Goal: Complete application form

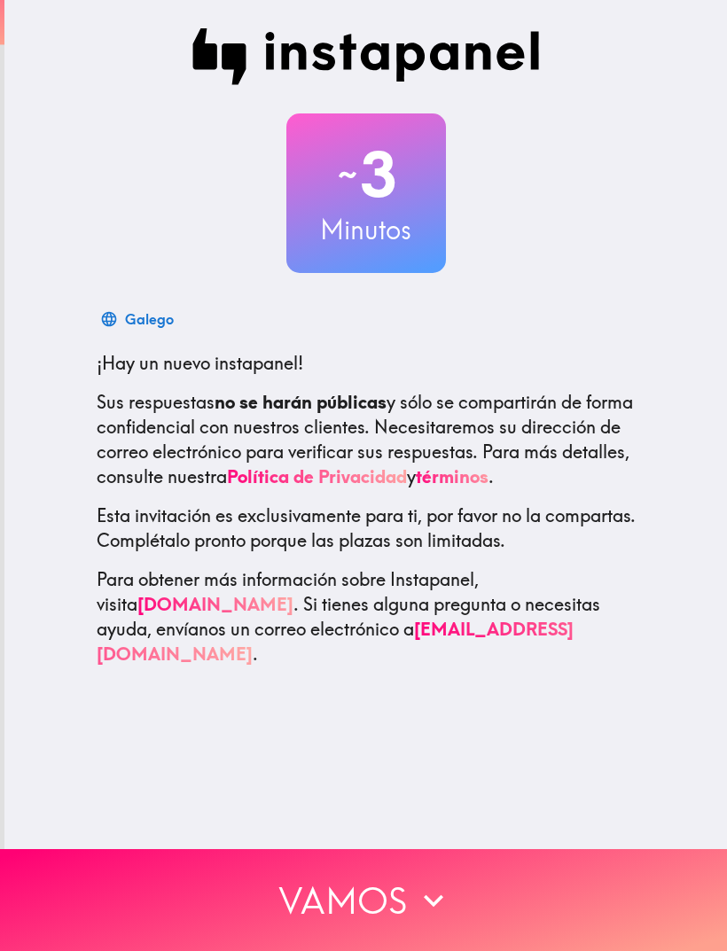
click at [449, 897] on icon "button" at bounding box center [433, 900] width 39 height 39
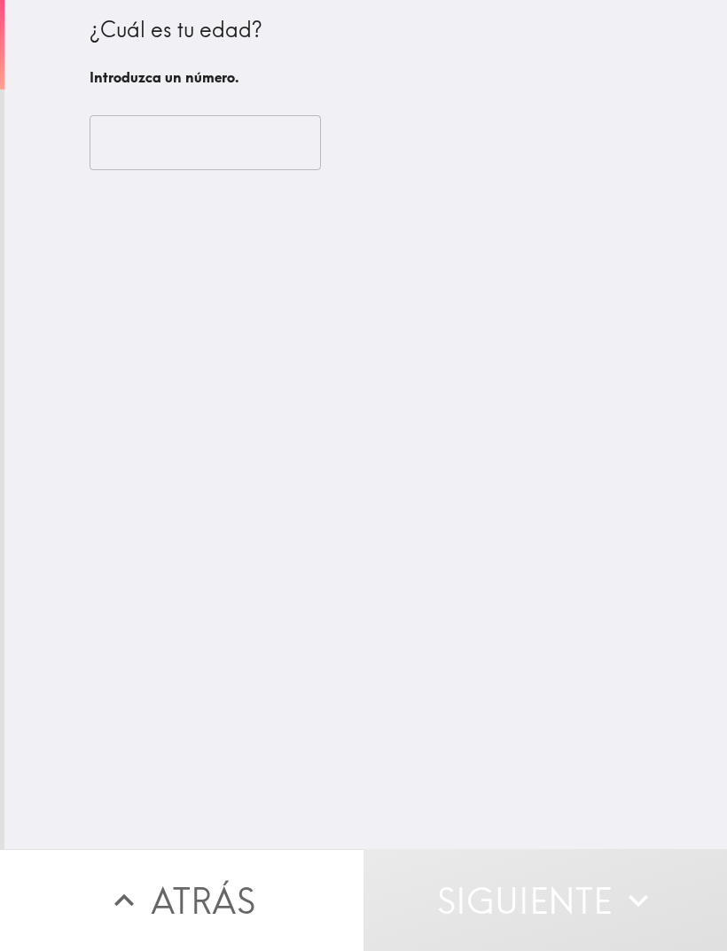
click at [206, 136] on input "number" at bounding box center [205, 142] width 231 height 55
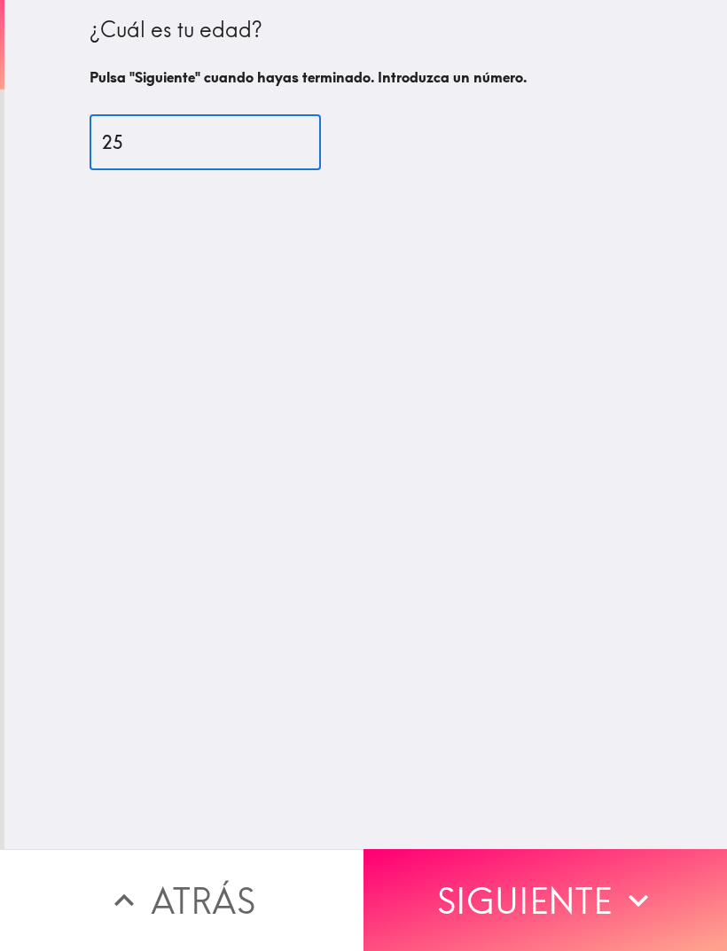
type input "25"
click at [663, 605] on div "¿Cuál es tu edad? Pulsa "Siguiente" cuando hayas terminado. Introduzca un númer…" at bounding box center [365, 424] width 723 height 849
click at [595, 870] on button "Siguiente" at bounding box center [546, 900] width 364 height 102
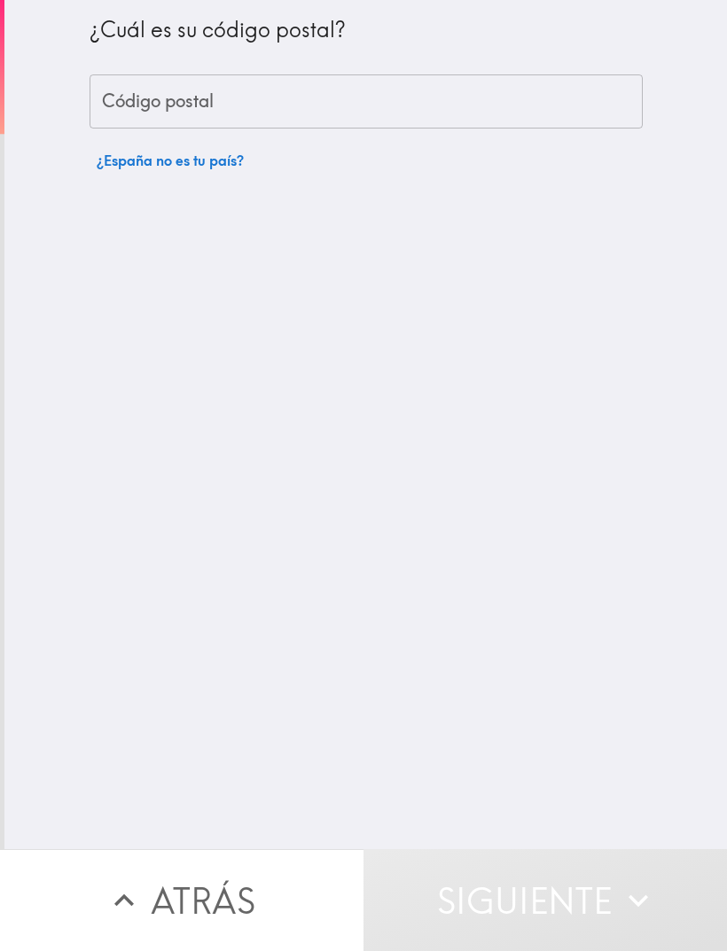
click at [370, 96] on input "Código postal" at bounding box center [366, 101] width 553 height 55
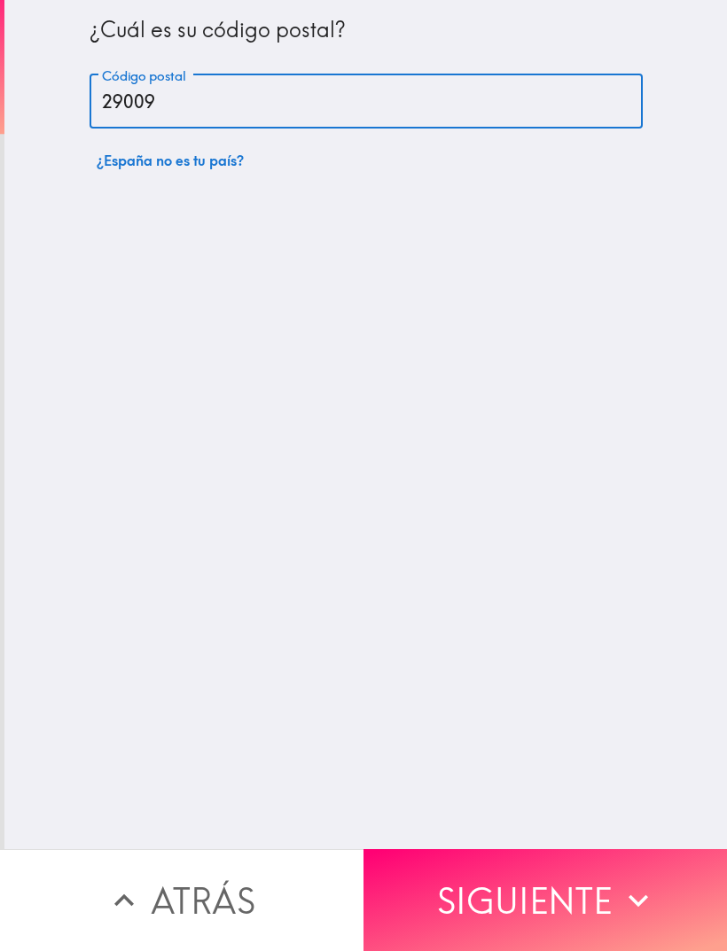
type input "29009"
click at [489, 586] on div "¿Cuál es su código postal? Código postal 29009 Código postal ¿España no es tu p…" at bounding box center [365, 424] width 723 height 849
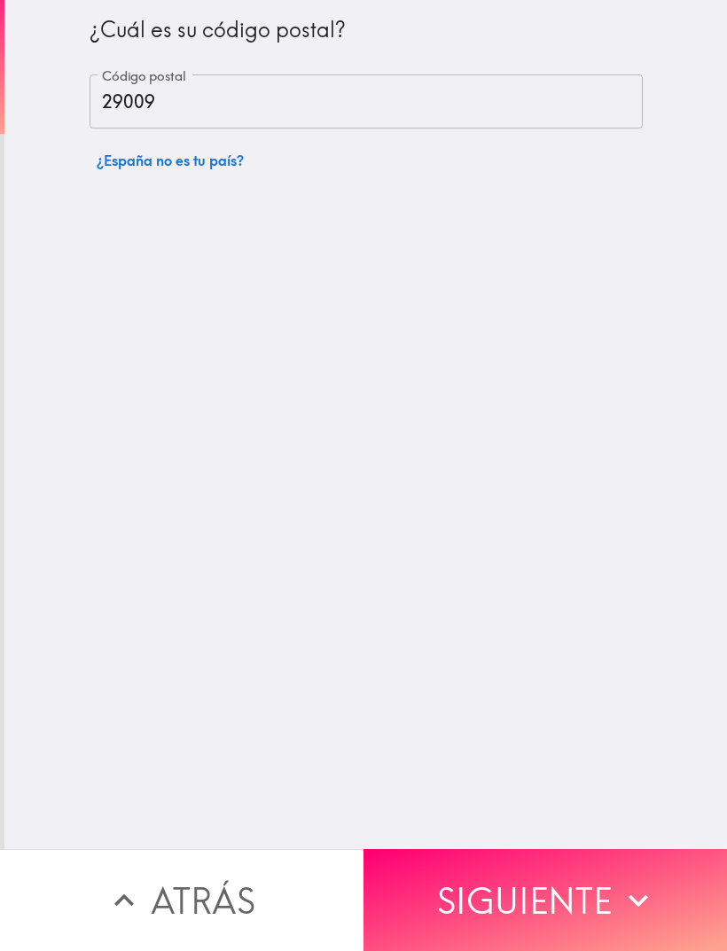
click at [600, 893] on button "Siguiente" at bounding box center [546, 900] width 364 height 102
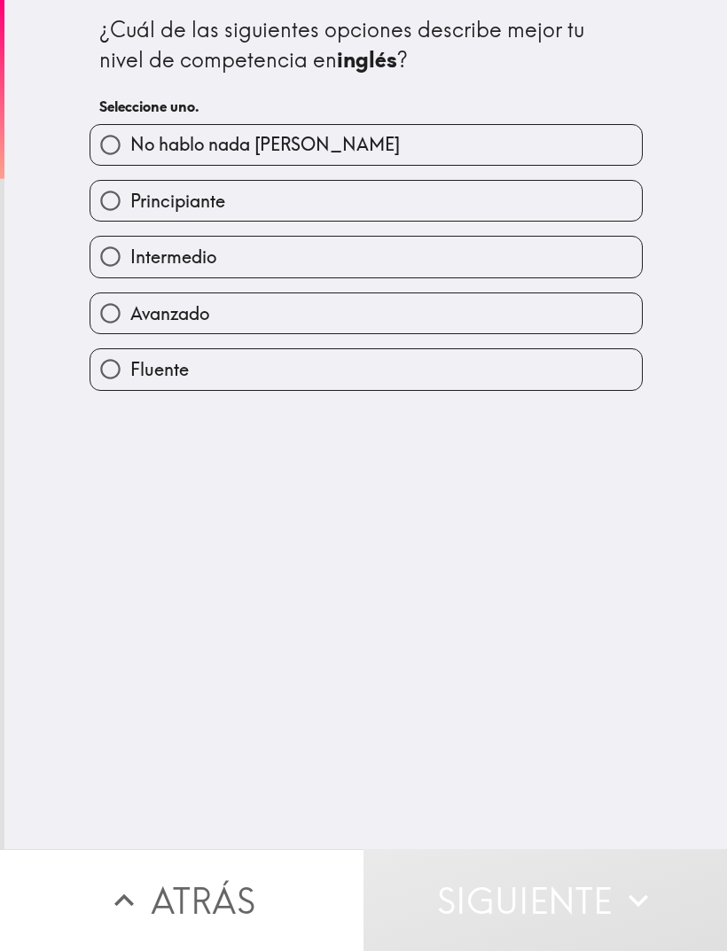
click at [372, 192] on label "Principiante" at bounding box center [366, 201] width 552 height 40
click at [130, 192] on input "Principiante" at bounding box center [110, 201] width 40 height 40
radio input "true"
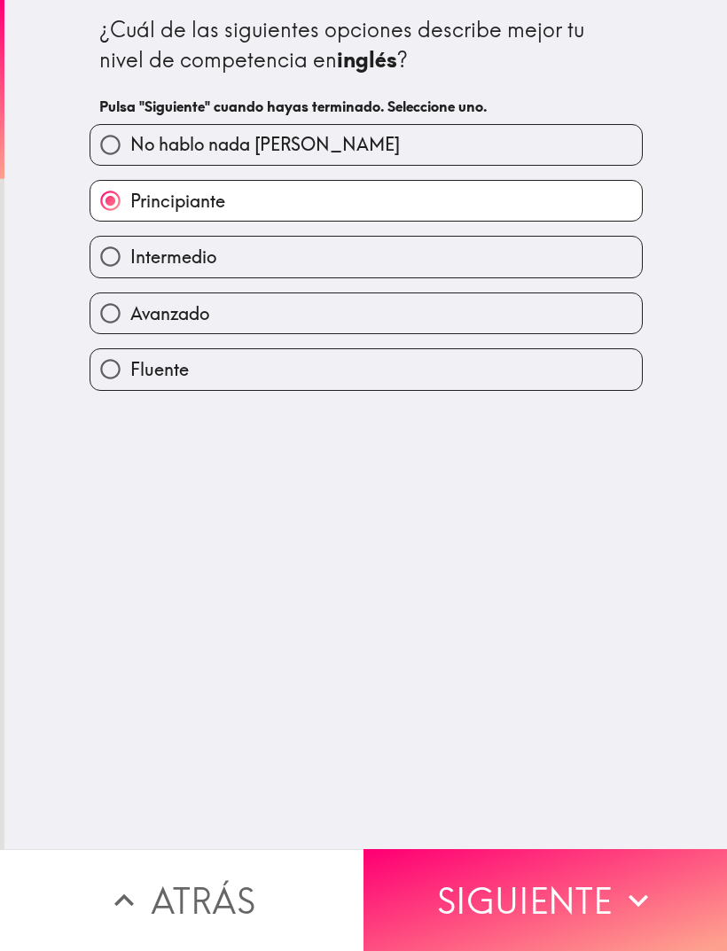
click at [593, 889] on button "Siguiente" at bounding box center [546, 900] width 364 height 102
